Goal: Transaction & Acquisition: Purchase product/service

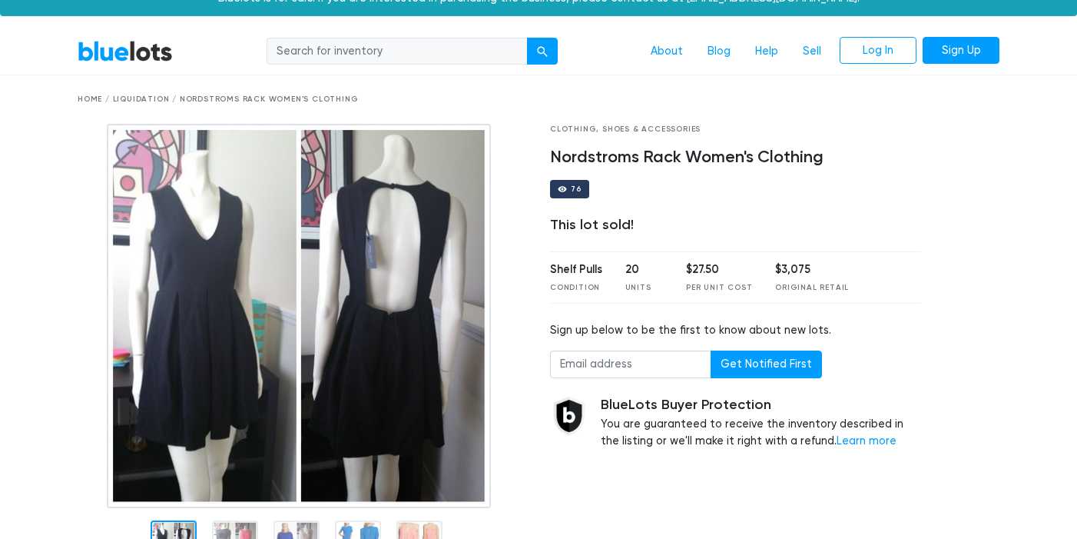
scroll to position [28, 0]
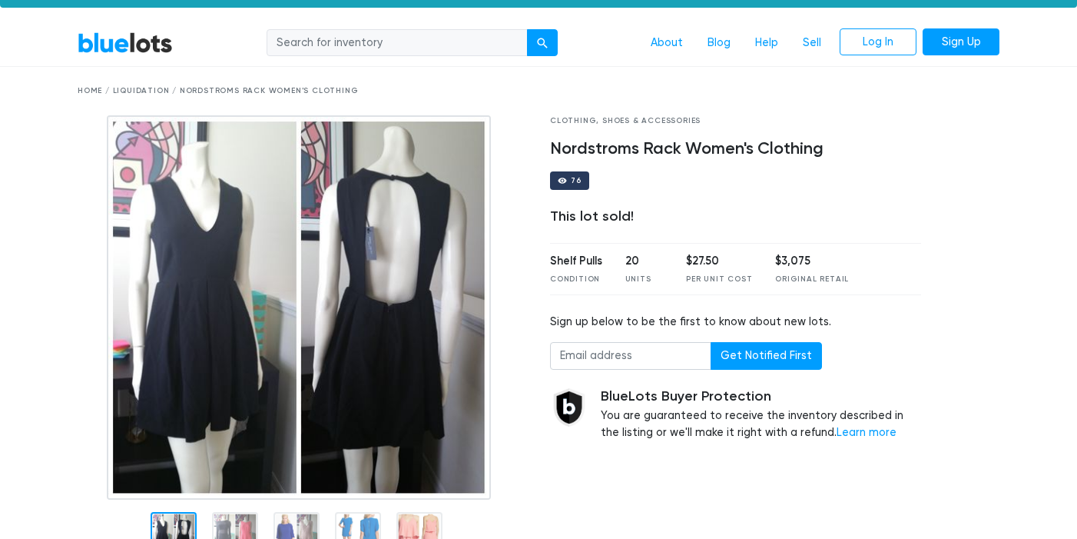
click at [224, 88] on div "Home / Liquidation / Nordstroms Rack Women's Clothing" at bounding box center [539, 91] width 922 height 12
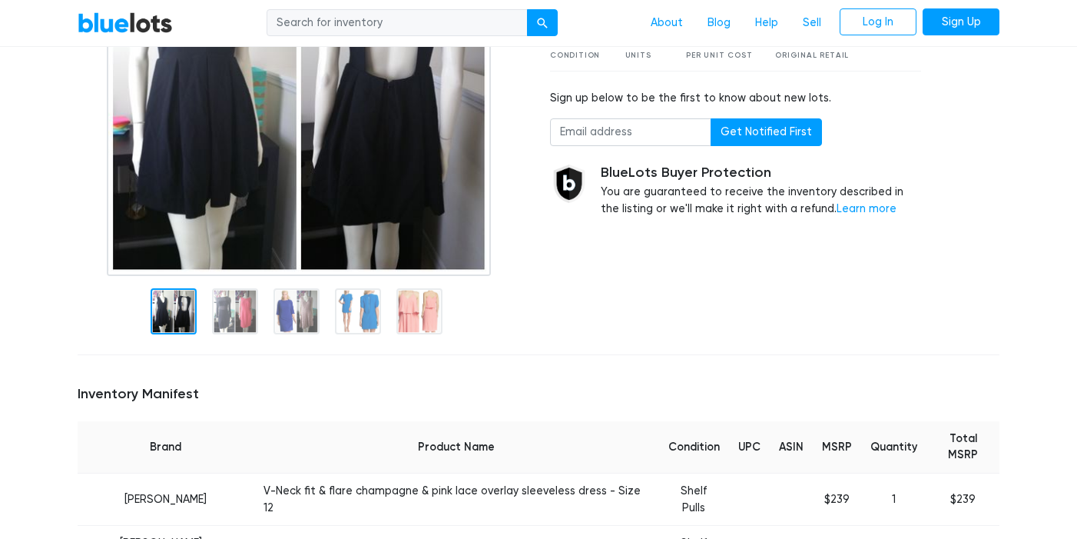
scroll to position [0, 0]
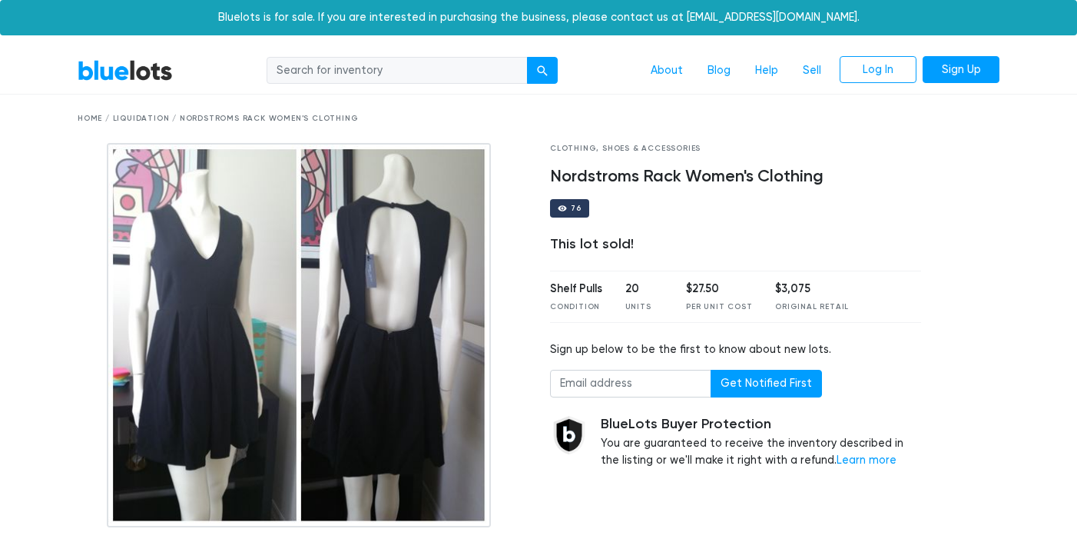
click at [136, 77] on link "BlueLots" at bounding box center [125, 70] width 95 height 22
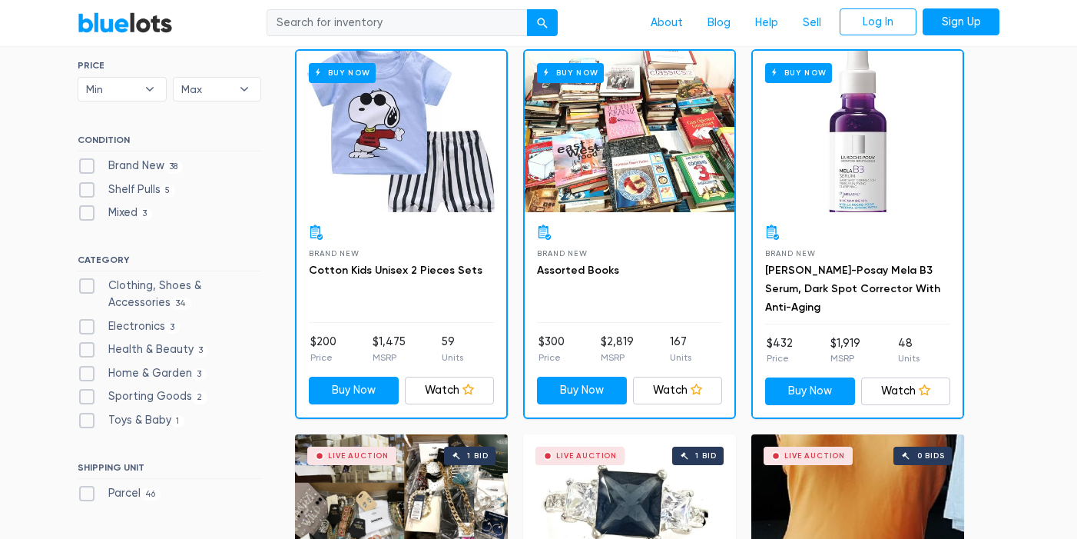
scroll to position [469, 0]
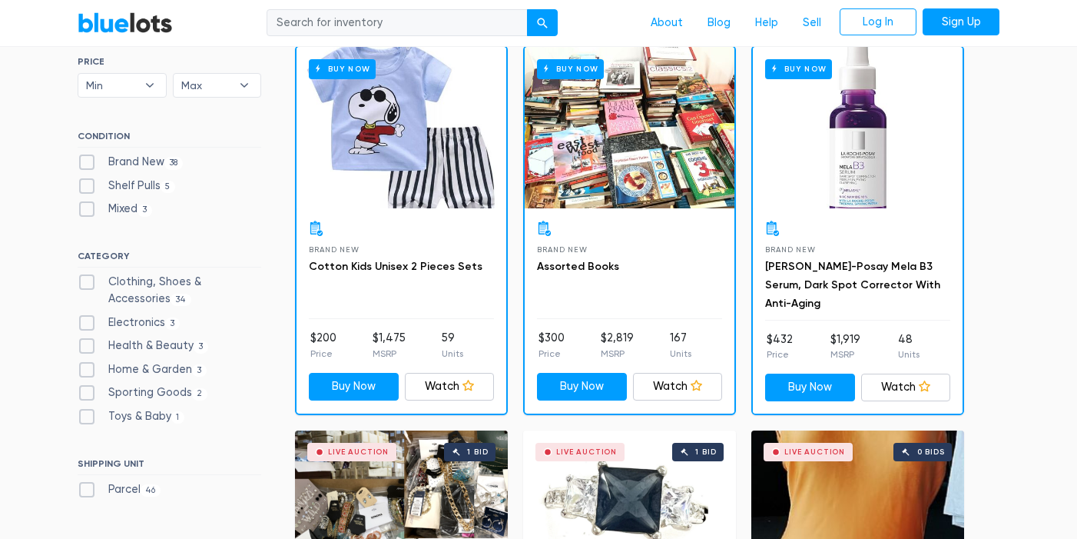
click at [415, 169] on div "Buy Now" at bounding box center [402, 127] width 210 height 161
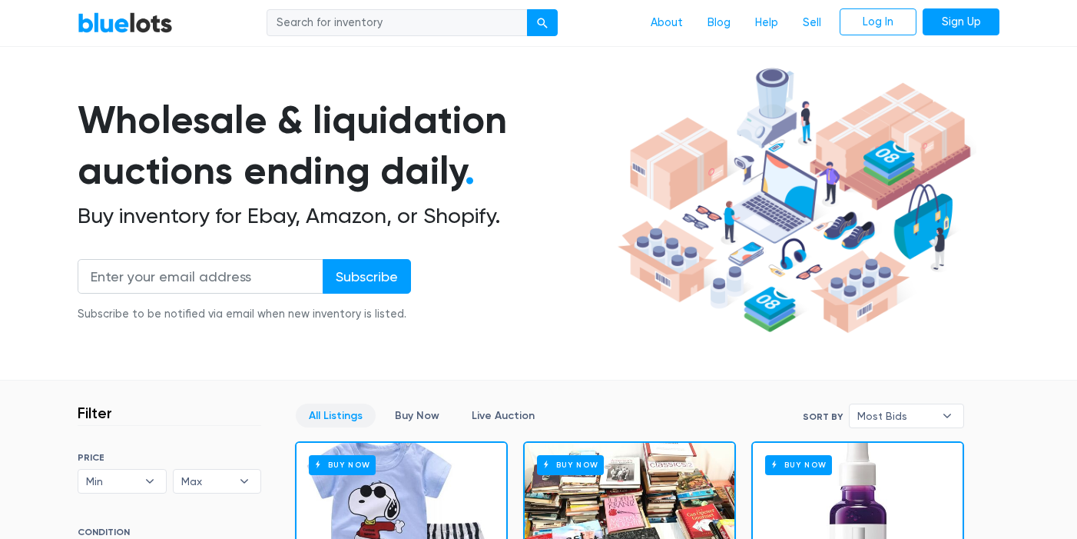
scroll to position [191, 0]
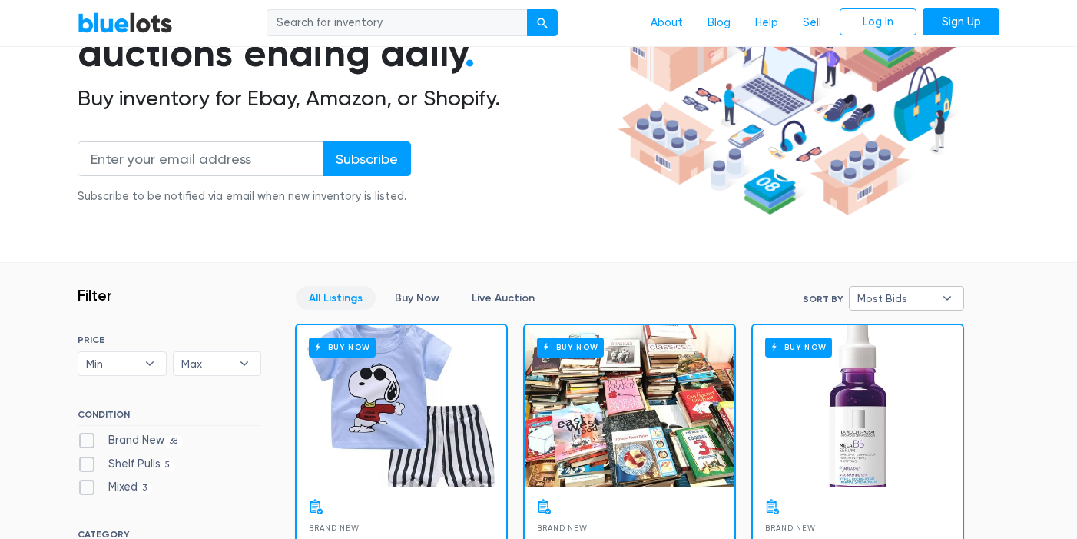
click at [910, 296] on span "Most Bids" at bounding box center [895, 298] width 77 height 23
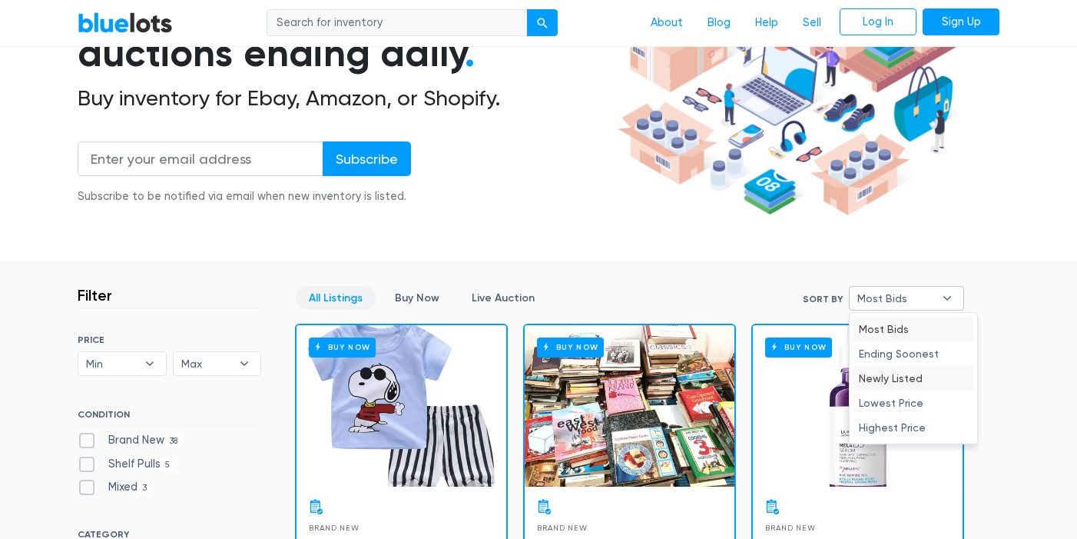
click at [901, 377] on li "Newly Listed" at bounding box center [914, 378] width 120 height 25
select select "newly_listed"
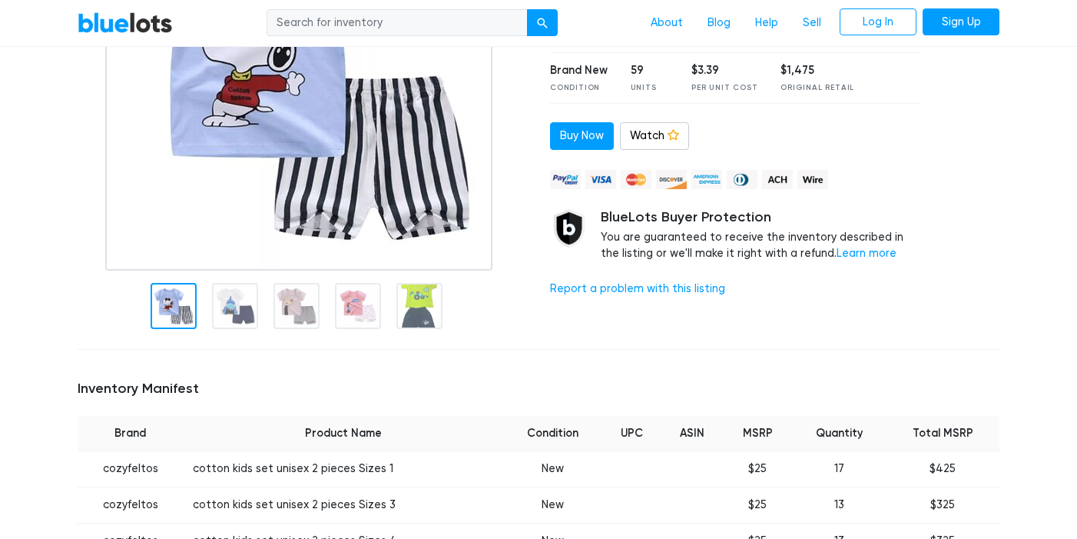
scroll to position [259, 0]
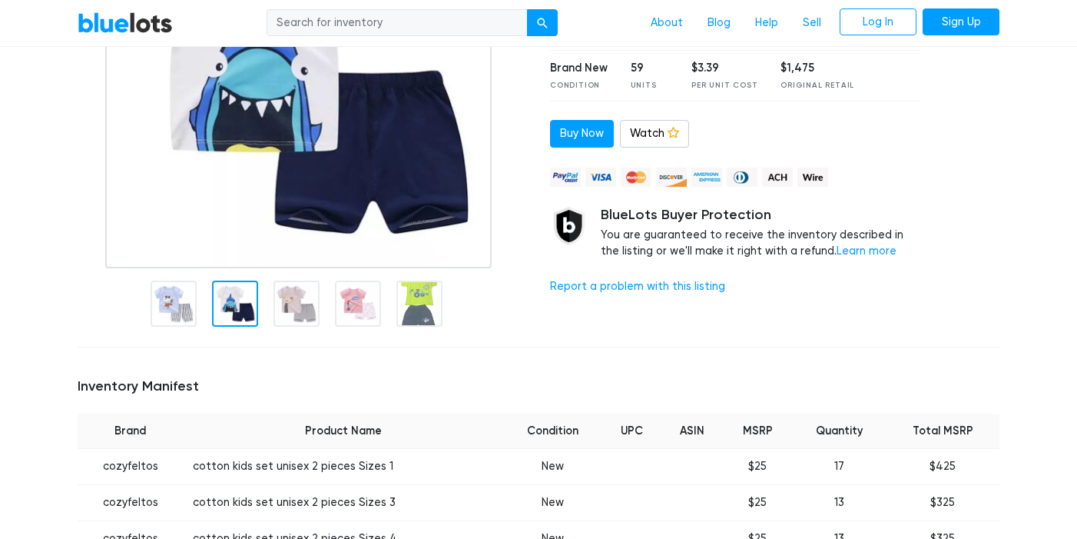
click at [231, 300] on div at bounding box center [235, 303] width 46 height 46
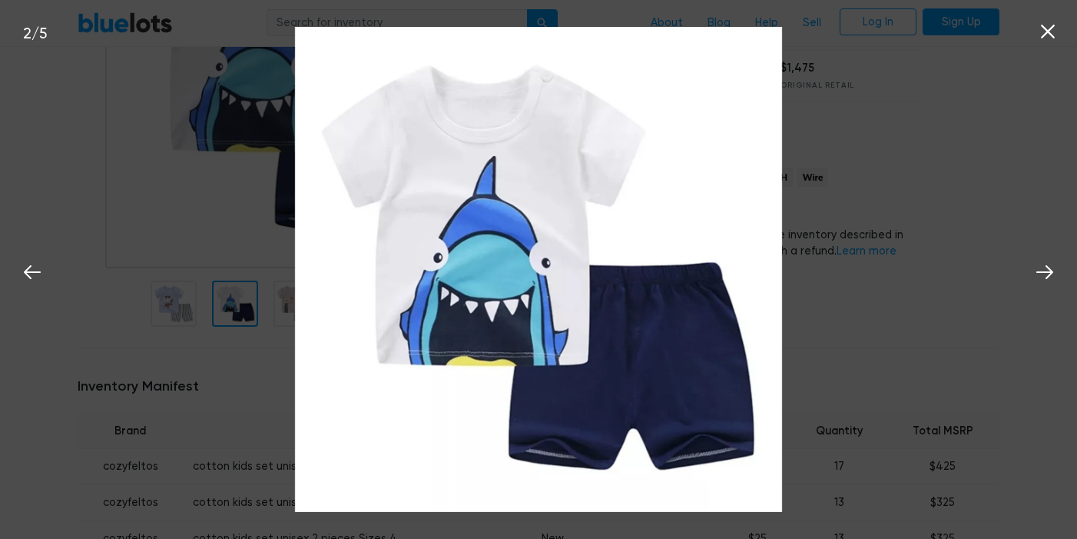
click at [1052, 41] on icon at bounding box center [1047, 31] width 23 height 23
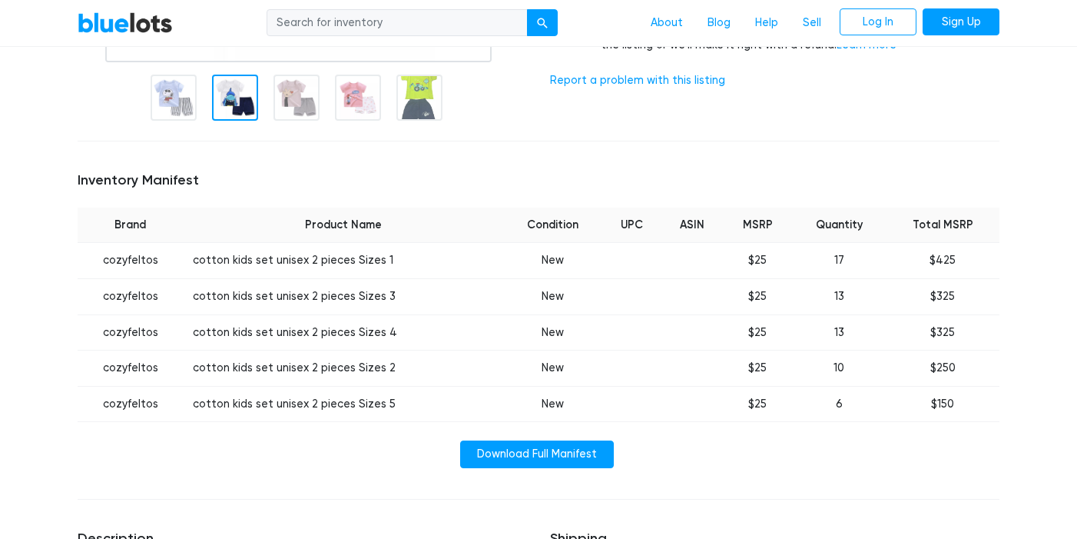
scroll to position [610, 0]
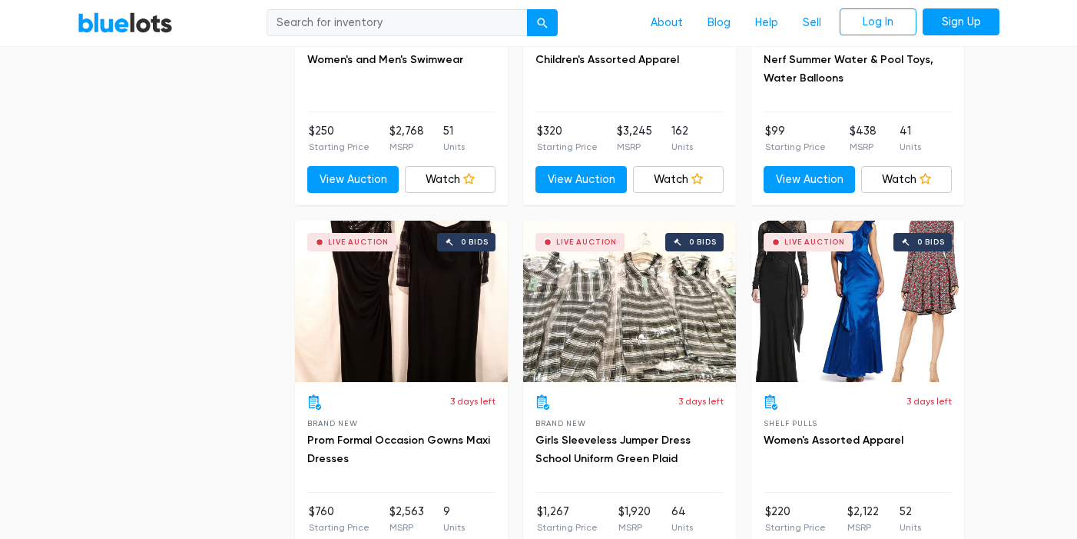
scroll to position [4925, 0]
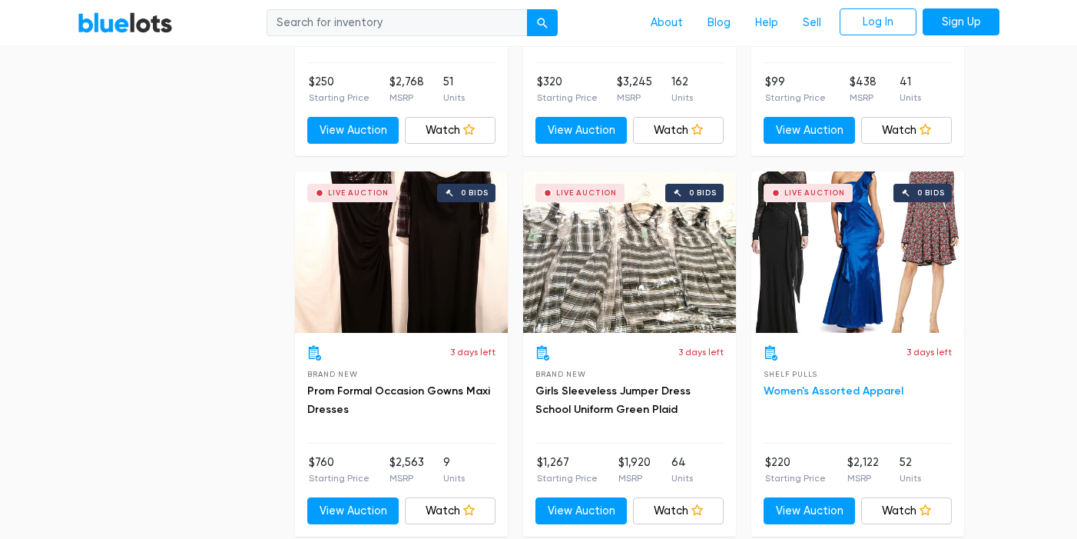
click at [865, 386] on link "Women's Assorted Apparel" at bounding box center [834, 390] width 140 height 13
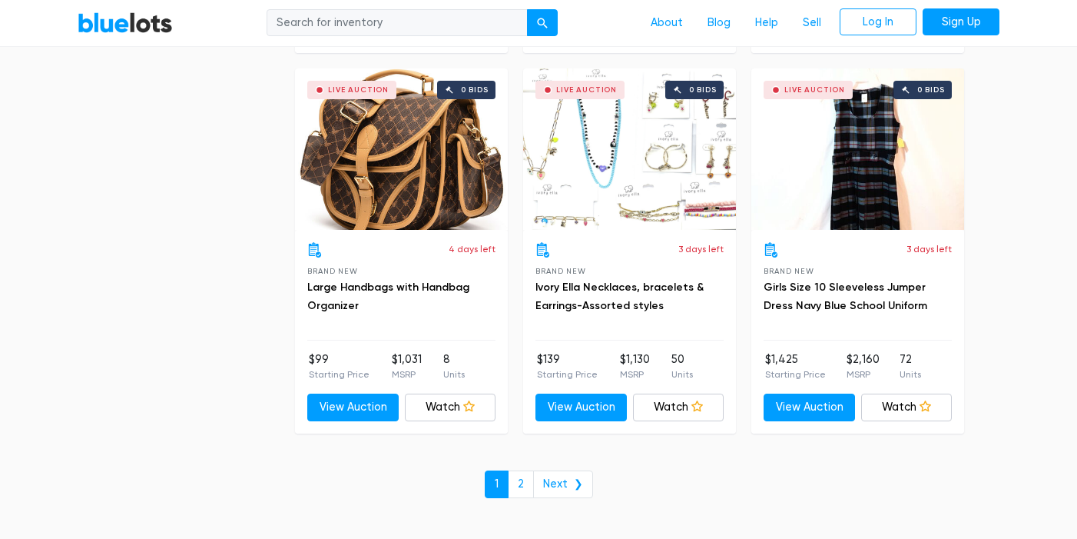
scroll to position [5795, 0]
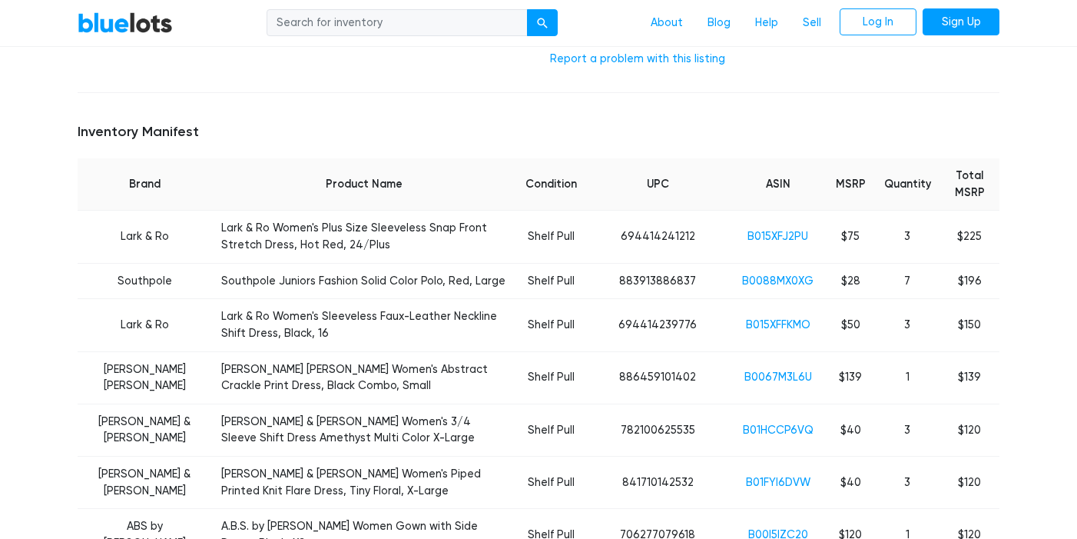
scroll to position [527, 0]
